Goal: Information Seeking & Learning: Compare options

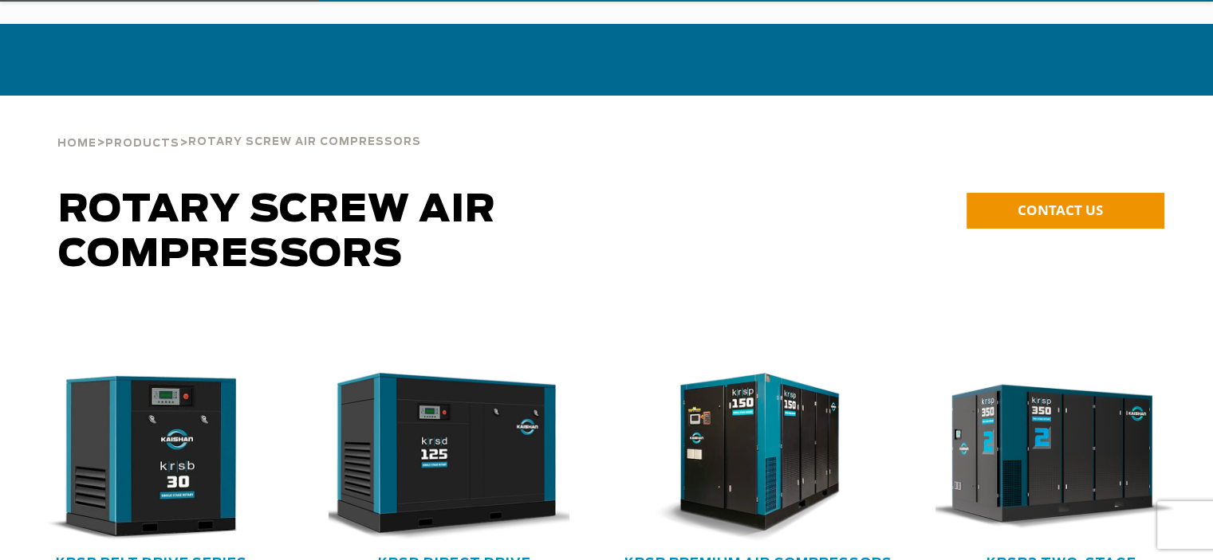
scroll to position [239, 0]
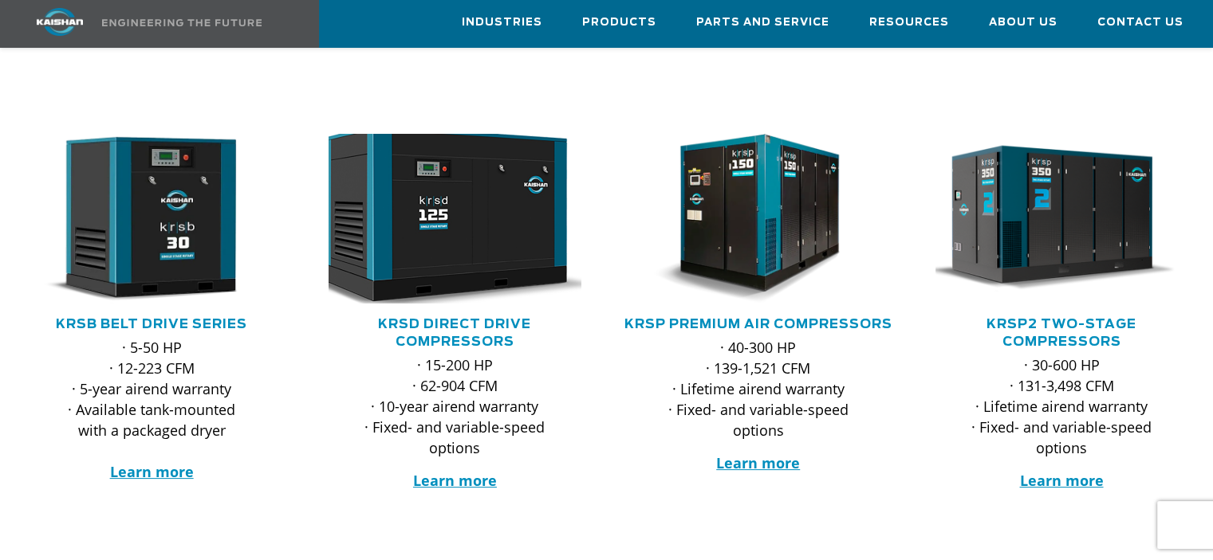
click at [478, 172] on img at bounding box center [442, 218] width 277 height 187
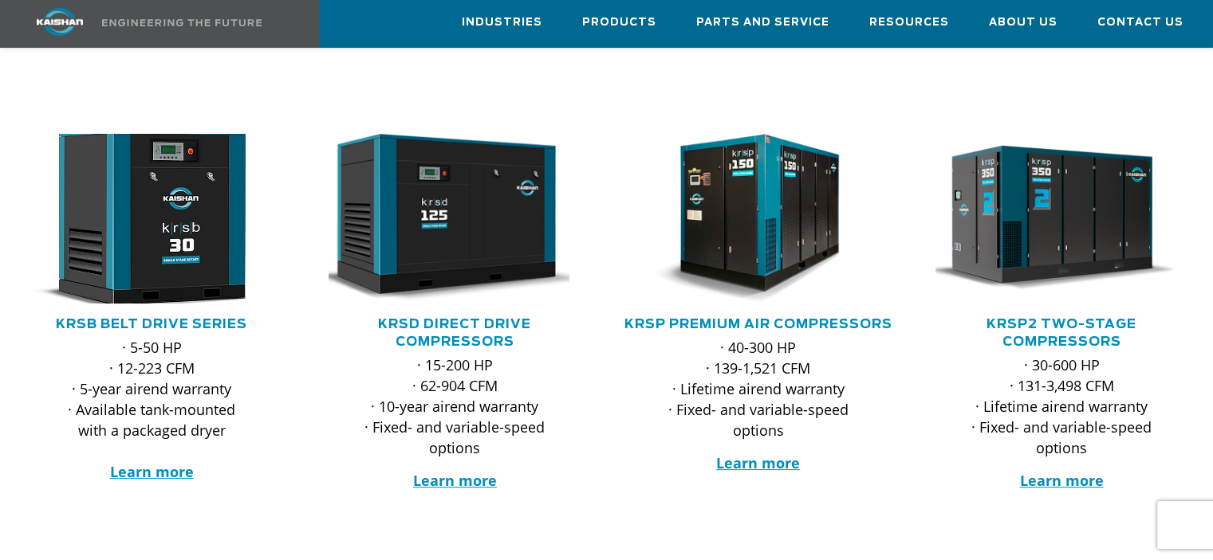
click at [124, 227] on img at bounding box center [139, 218] width 277 height 187
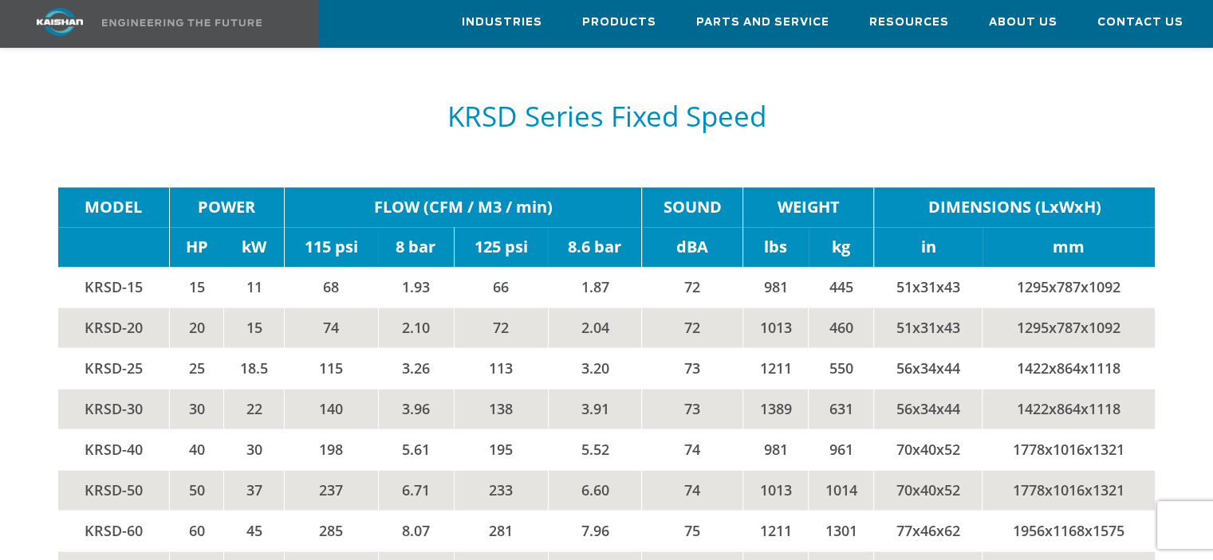
scroll to position [2392, 0]
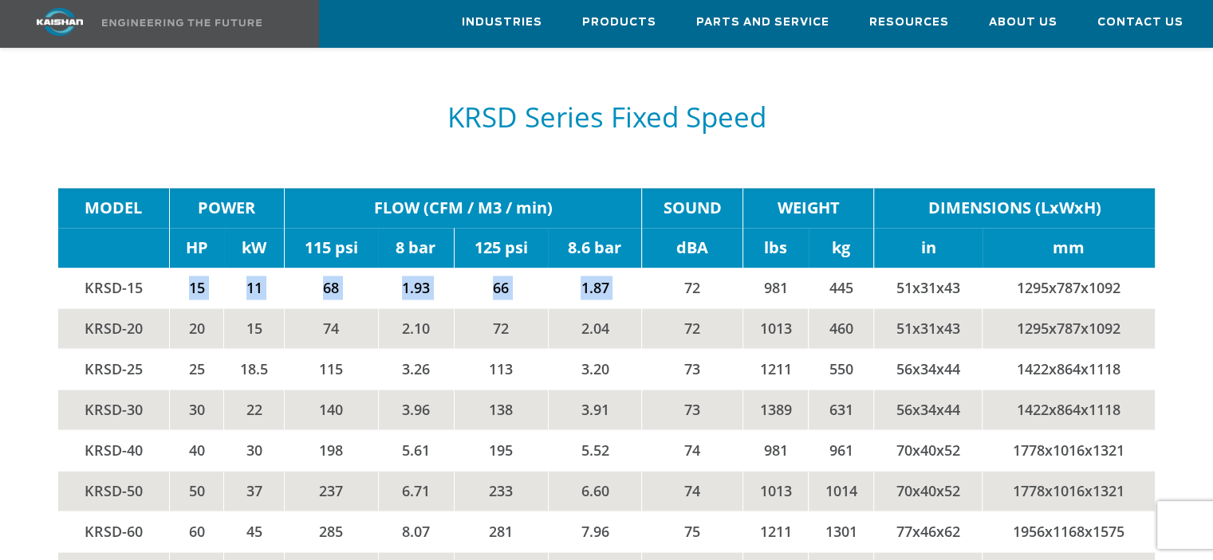
drag, startPoint x: 209, startPoint y: 260, endPoint x: 684, endPoint y: 258, distance: 475.2
click at [684, 268] on tr "KRSD-15 15 11 68 1.93 66 1.87 72 981 445 51x31x43 1295x787x1092" at bounding box center [606, 288] width 1096 height 41
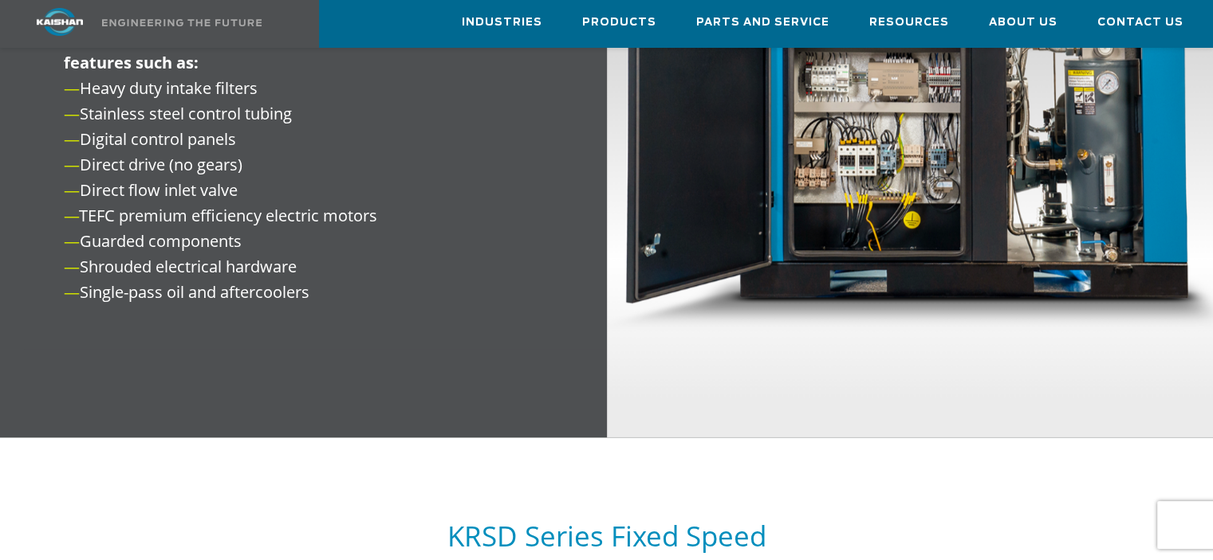
scroll to position [0, 0]
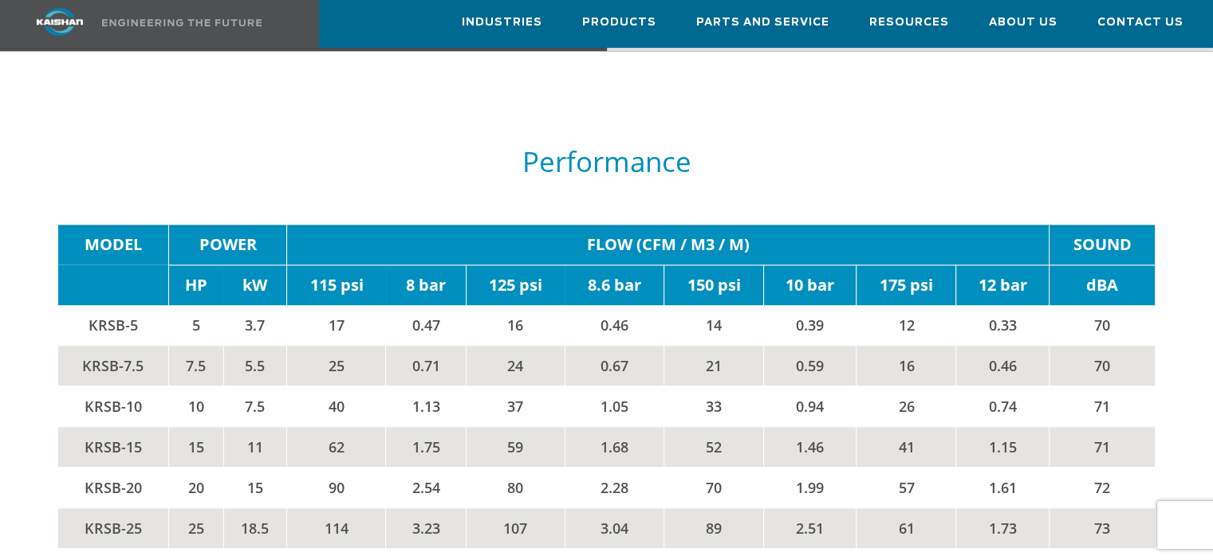
scroll to position [2392, 0]
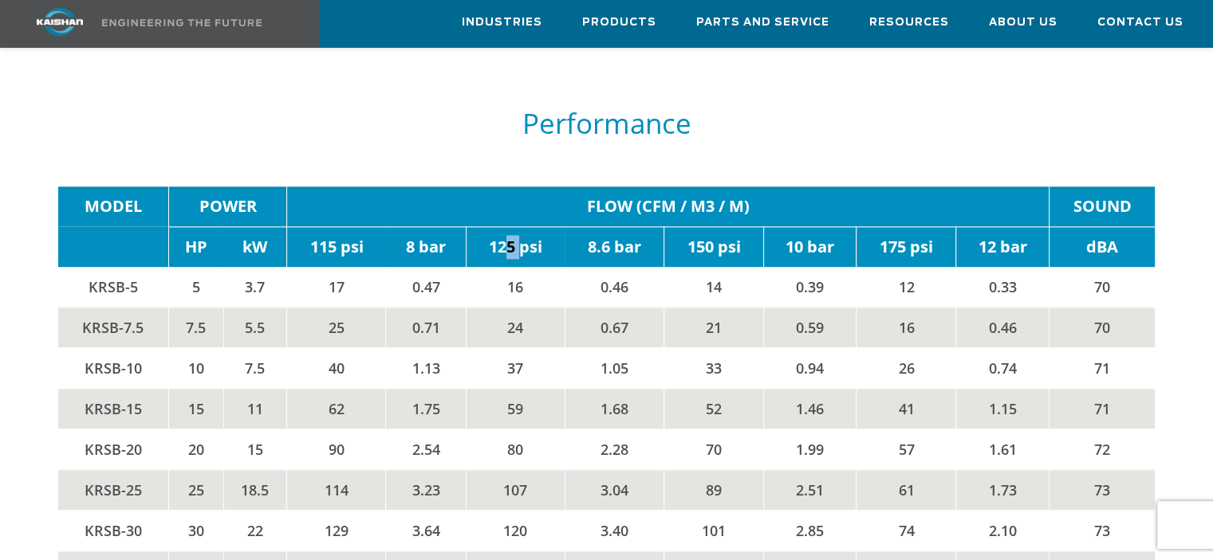
drag, startPoint x: 522, startPoint y: 219, endPoint x: 505, endPoint y: 230, distance: 19.7
click at [505, 230] on td "125 psi" at bounding box center [515, 246] width 99 height 41
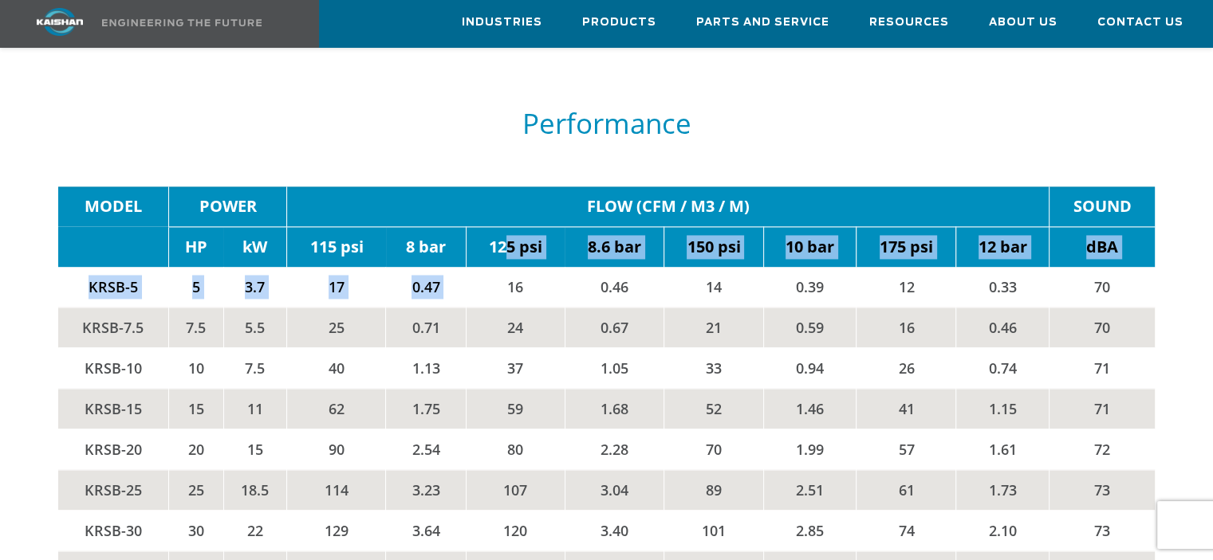
click at [497, 246] on tbody "MODEL POWER FLOW (CFM / M3 / M) SOUND HP kW 115 psi 8 bar 125 psi 8.6 bar 150 p…" at bounding box center [606, 410] width 1096 height 446
click at [497, 267] on td "16" at bounding box center [515, 287] width 99 height 41
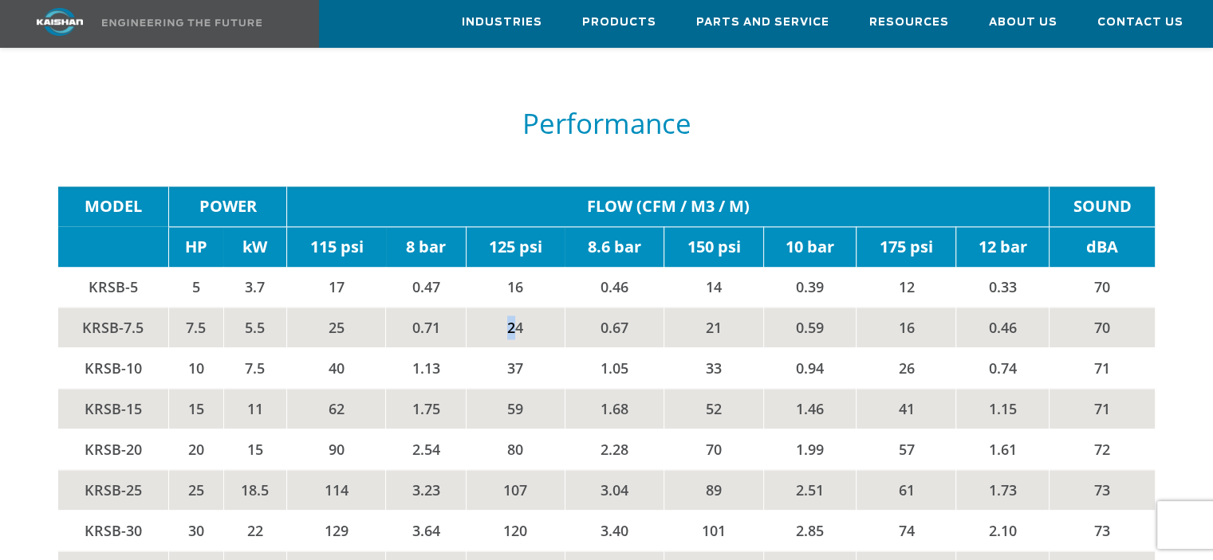
drag, startPoint x: 517, startPoint y: 302, endPoint x: 501, endPoint y: 309, distance: 17.2
click at [501, 309] on td "24" at bounding box center [515, 327] width 99 height 41
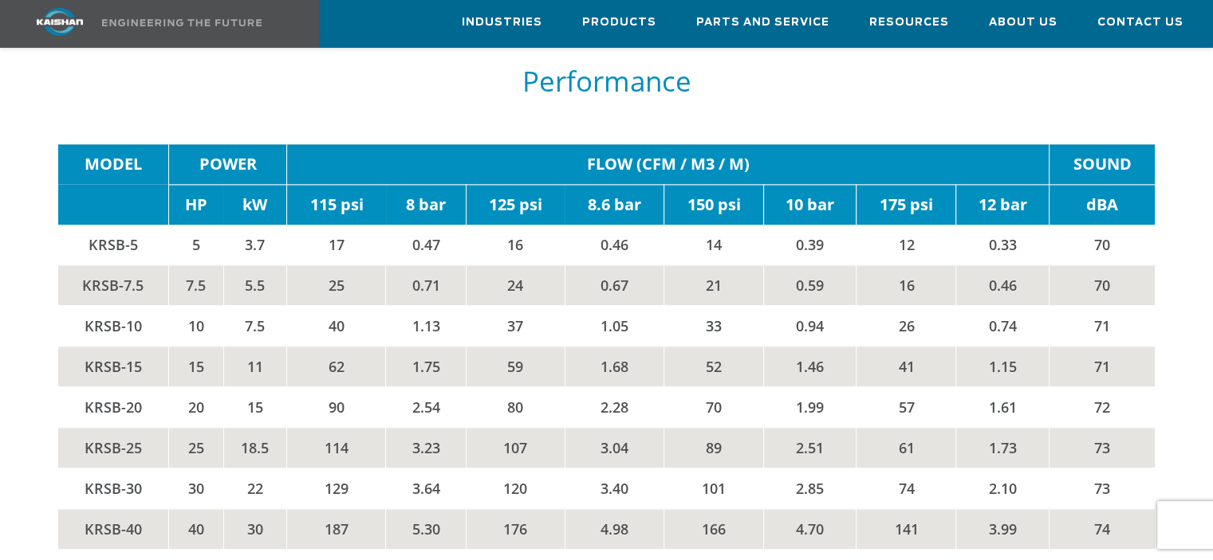
scroll to position [2472, 0]
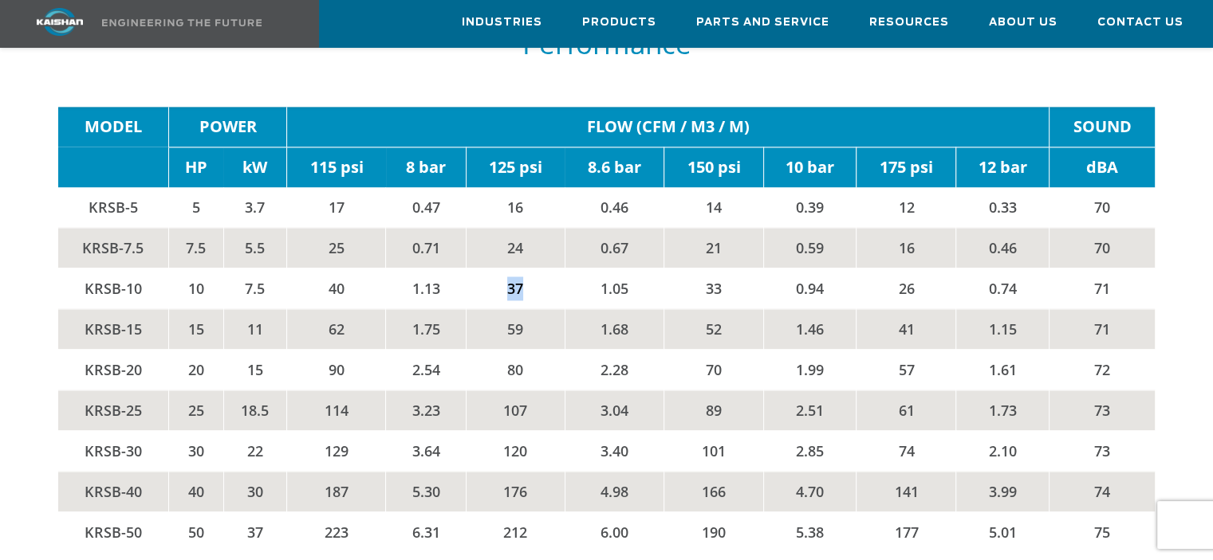
drag, startPoint x: 518, startPoint y: 259, endPoint x: 506, endPoint y: 258, distance: 12.0
click at [506, 268] on td "37" at bounding box center [515, 288] width 99 height 41
click at [517, 309] on td "59" at bounding box center [515, 329] width 99 height 41
drag, startPoint x: 529, startPoint y: 305, endPoint x: 500, endPoint y: 301, distance: 29.9
click at [500, 309] on td "59" at bounding box center [515, 329] width 99 height 41
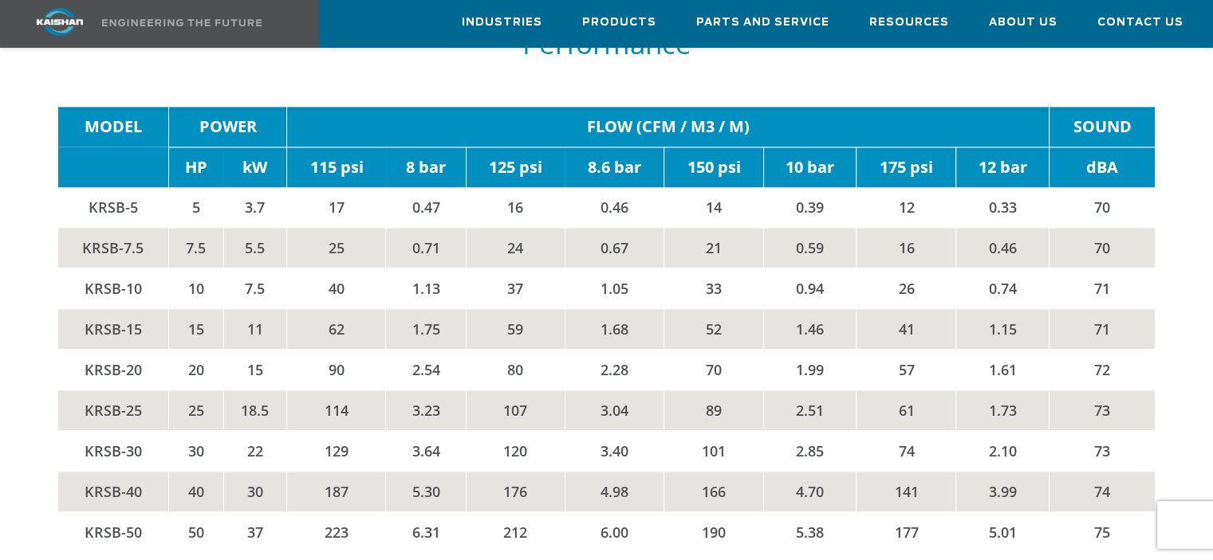
click at [114, 309] on td "KRSB-15" at bounding box center [113, 329] width 110 height 41
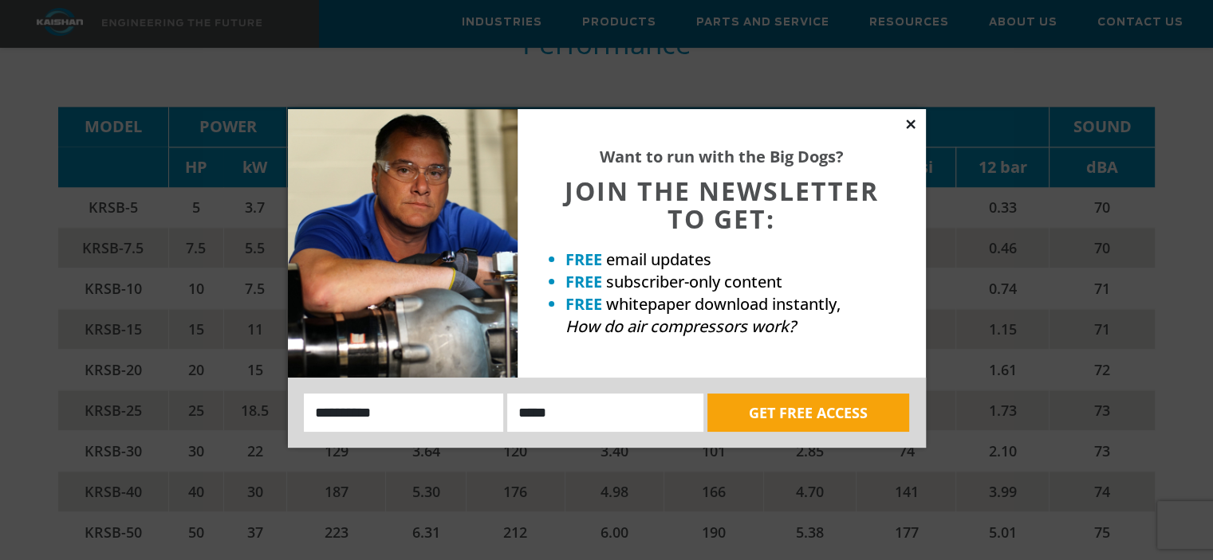
click at [914, 119] on icon at bounding box center [910, 124] width 14 height 14
